Goal: Navigation & Orientation: Find specific page/section

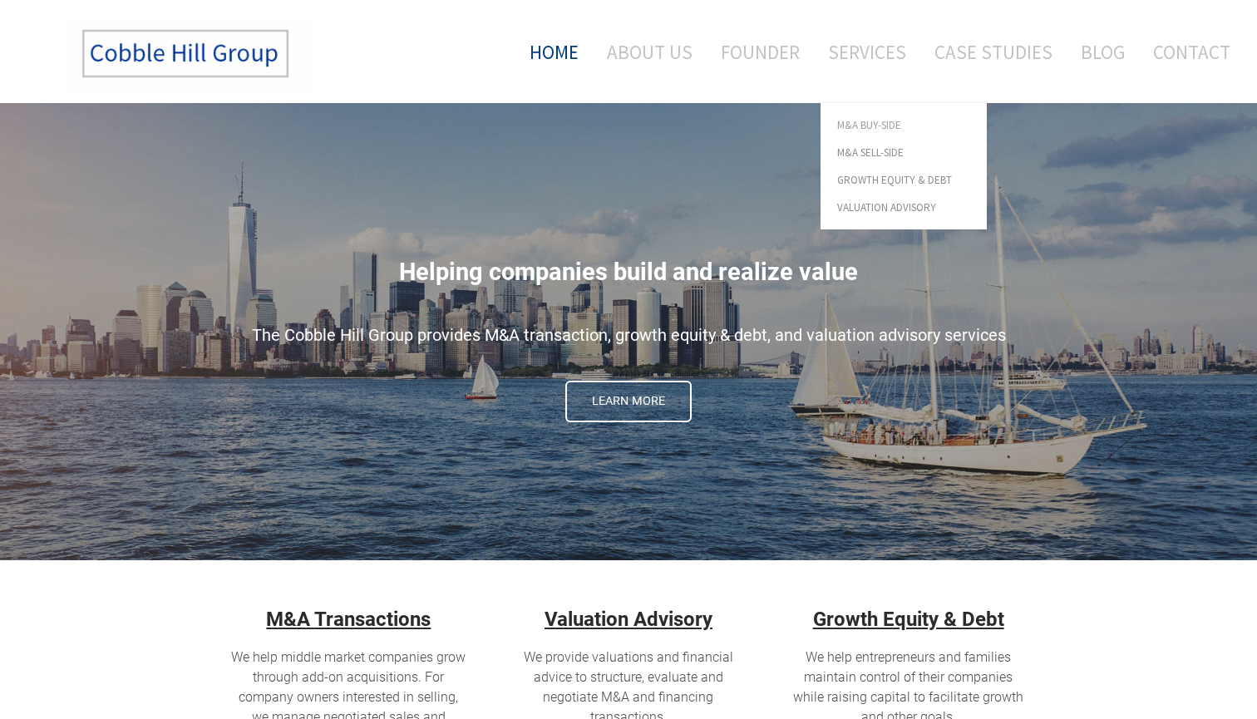
click at [866, 121] on span "M&A Buy-Side" at bounding box center [903, 125] width 133 height 11
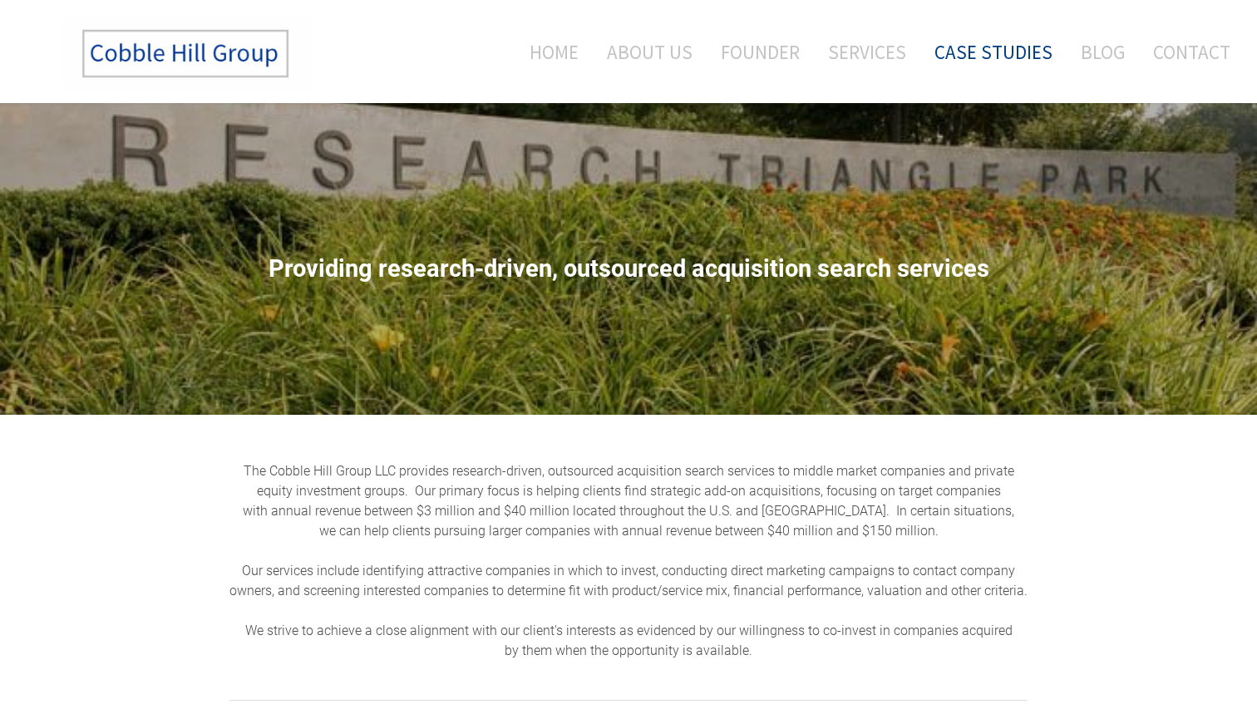
click at [979, 54] on link "Case Studies" at bounding box center [993, 51] width 143 height 69
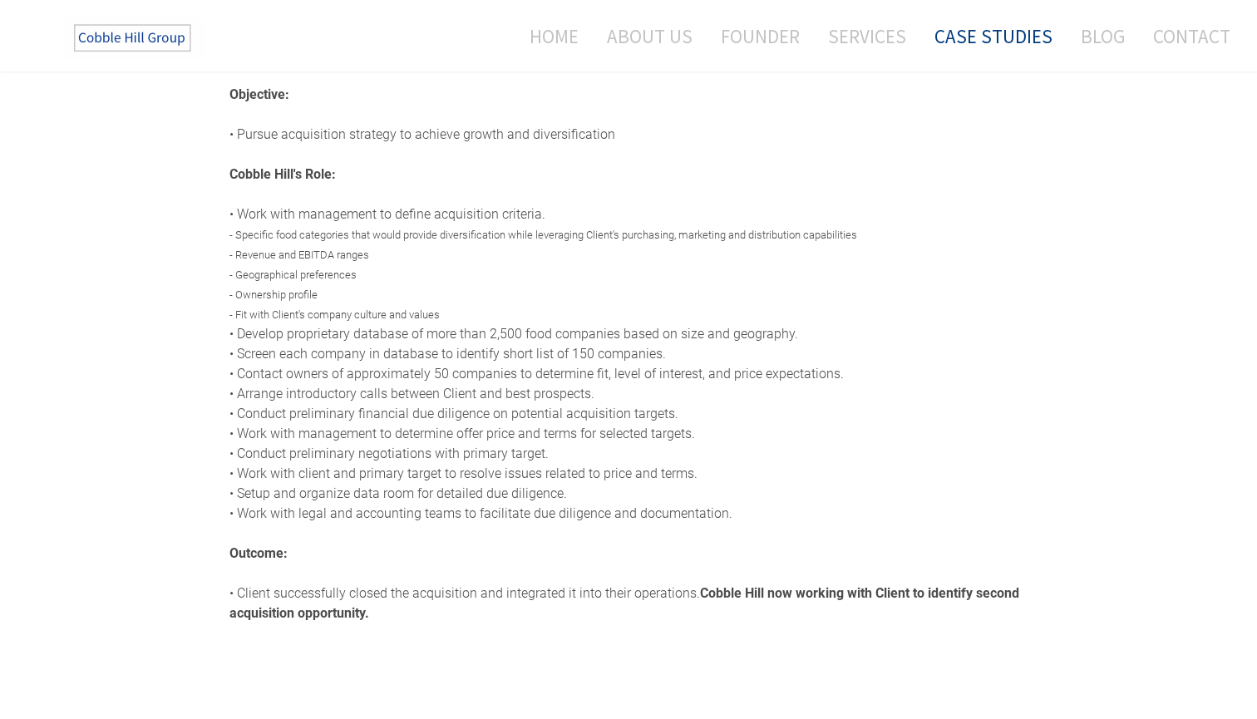
scroll to position [47, 0]
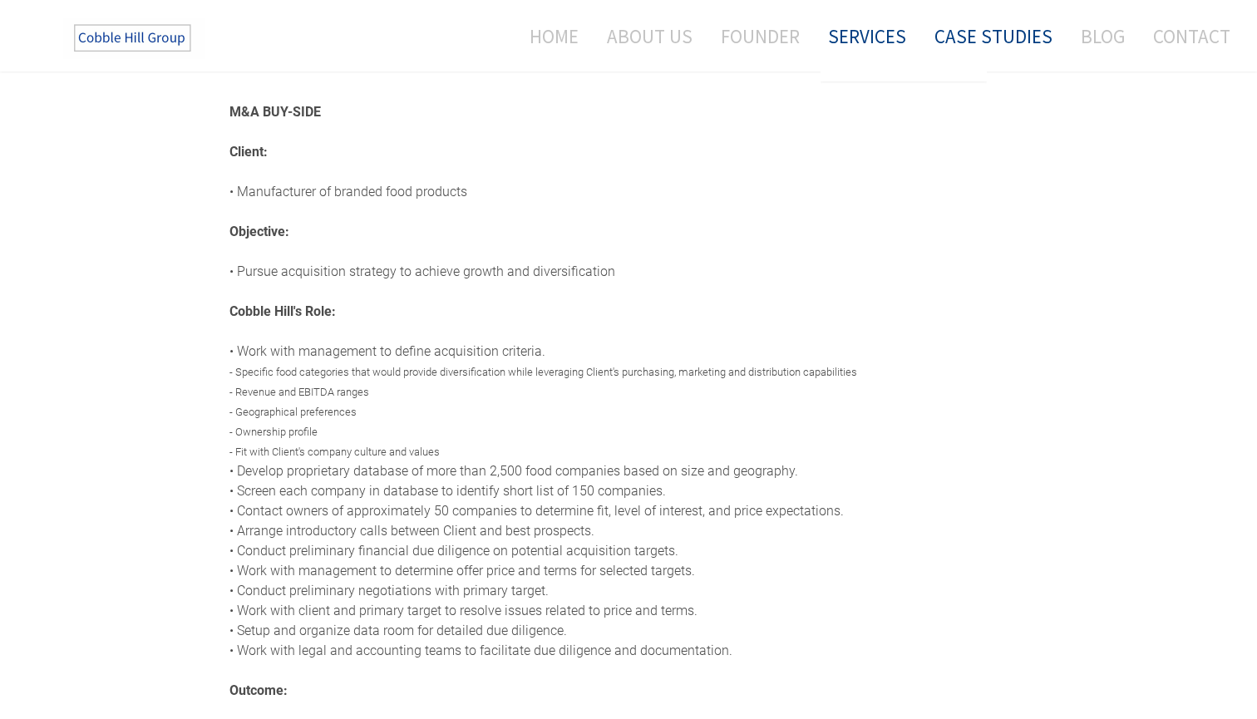
click at [888, 56] on link "Services" at bounding box center [867, 36] width 103 height 44
click at [886, 88] on span "M&A Buy-Side" at bounding box center [903, 93] width 133 height 11
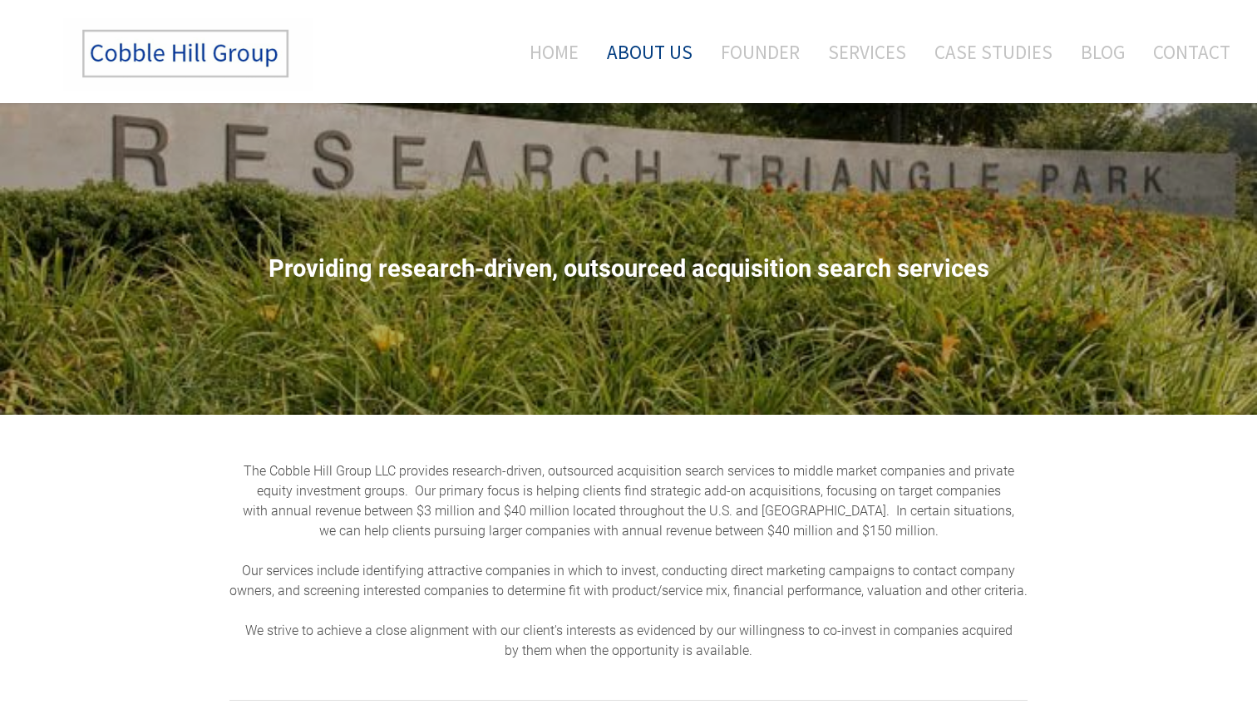
click at [659, 60] on link "About Us" at bounding box center [650, 51] width 111 height 69
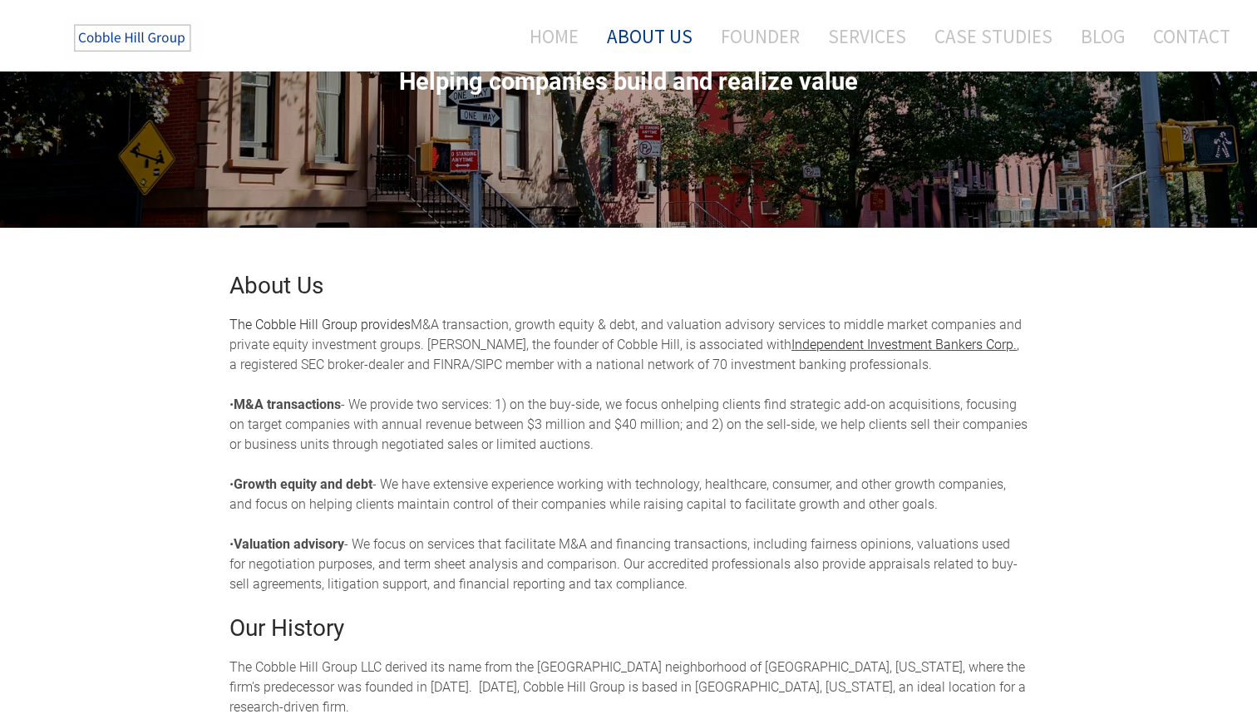
scroll to position [188, 0]
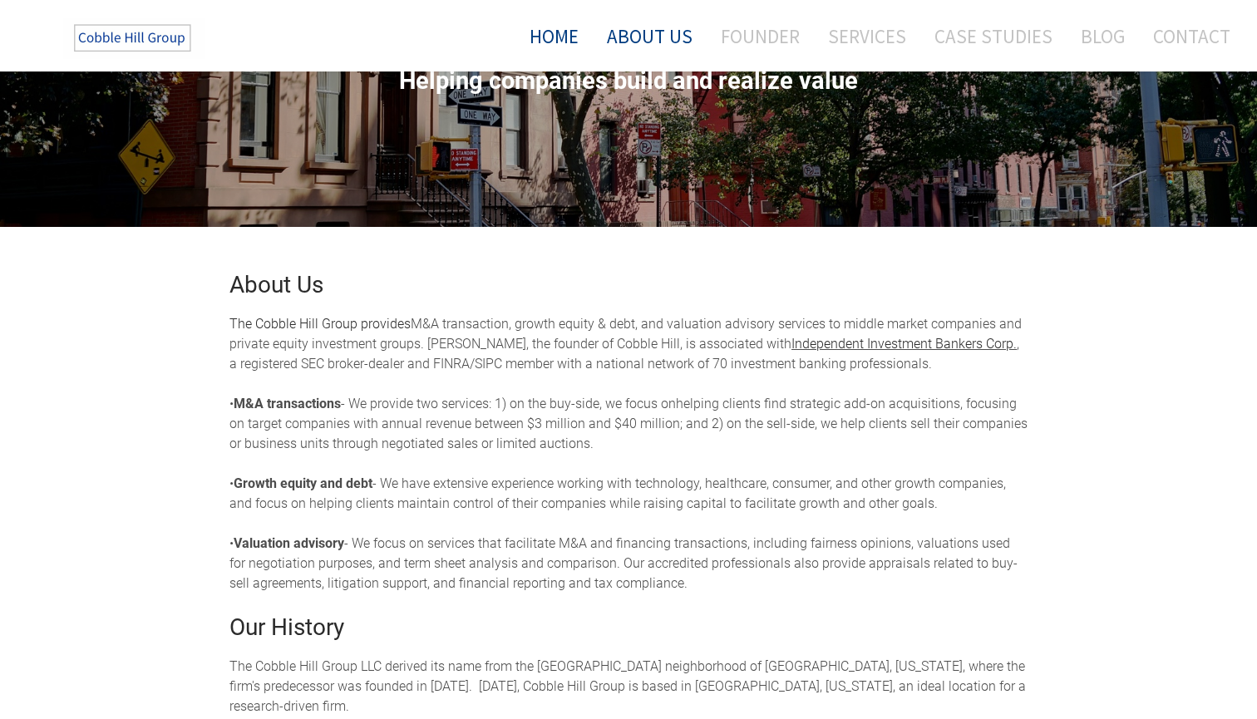
click at [551, 32] on link "Home" at bounding box center [548, 36] width 86 height 44
